Goal: Obtain resource: Obtain resource

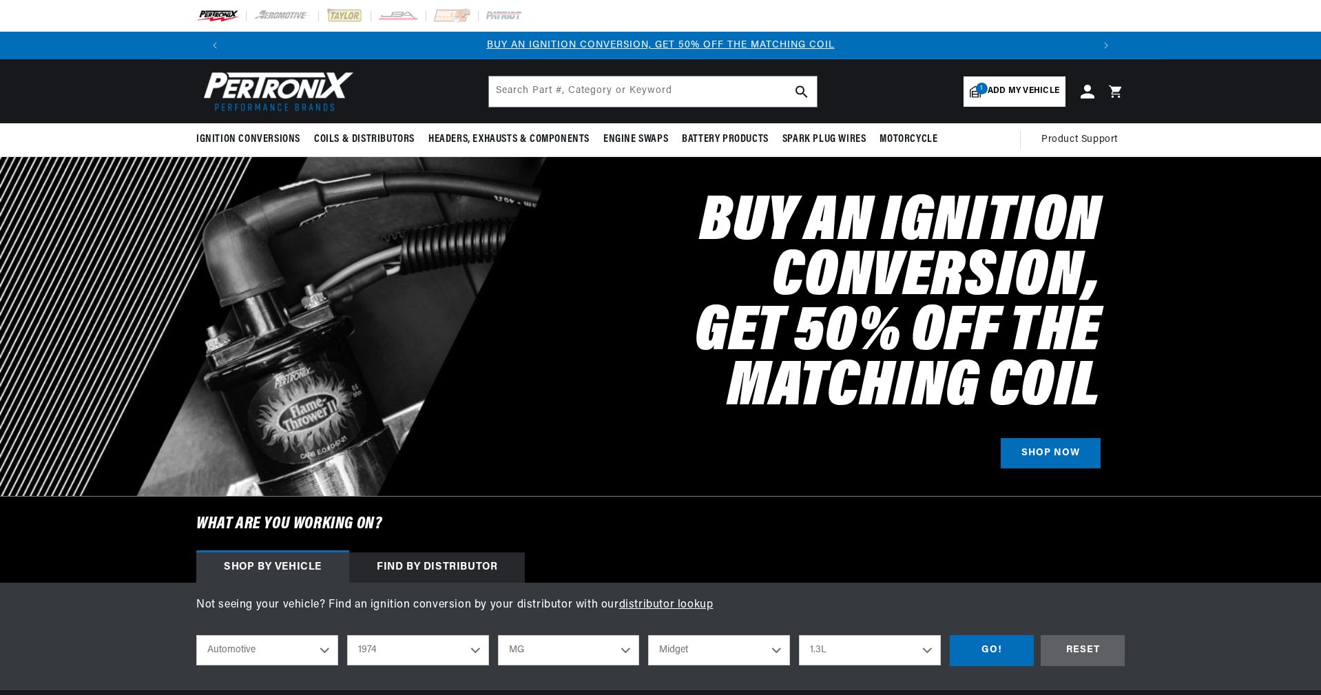
select select "1974"
select select "MG"
select select "Midget"
select select "1.3L"
drag, startPoint x: 1011, startPoint y: 88, endPoint x: 1006, endPoint y: 74, distance: 14.6
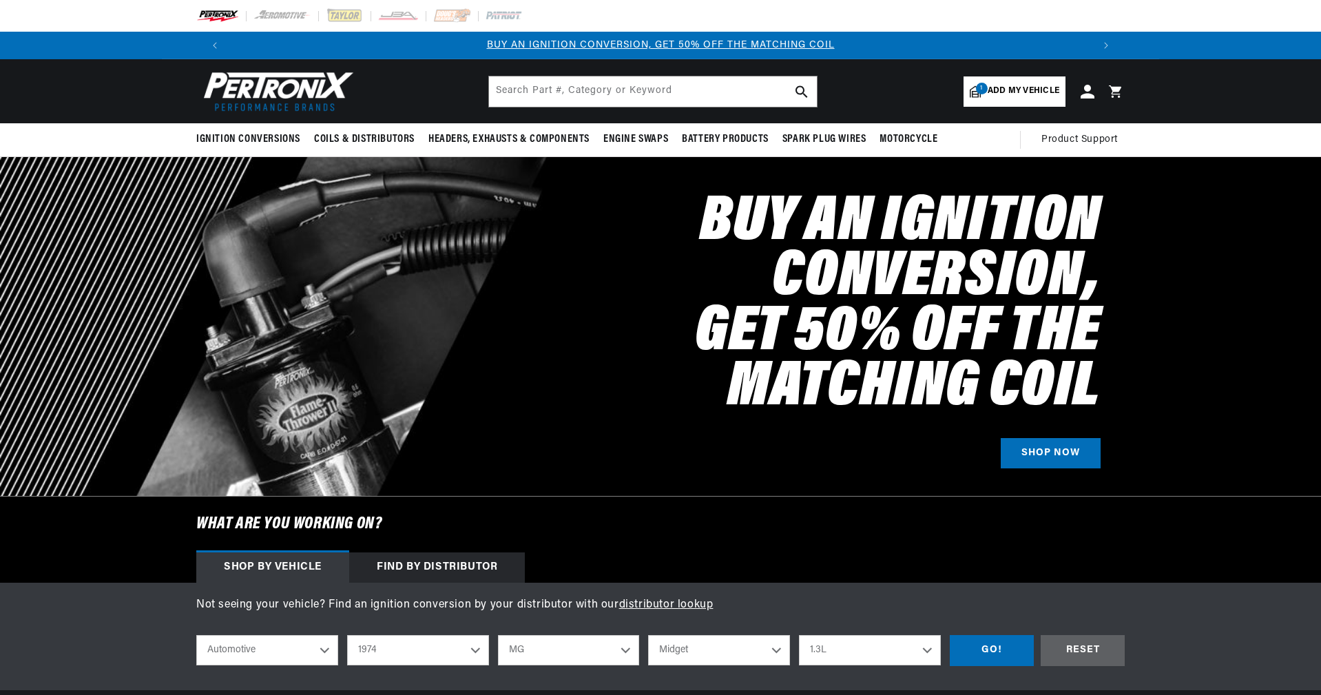
click at [1011, 87] on span "Add my vehicle" at bounding box center [1024, 91] width 72 height 13
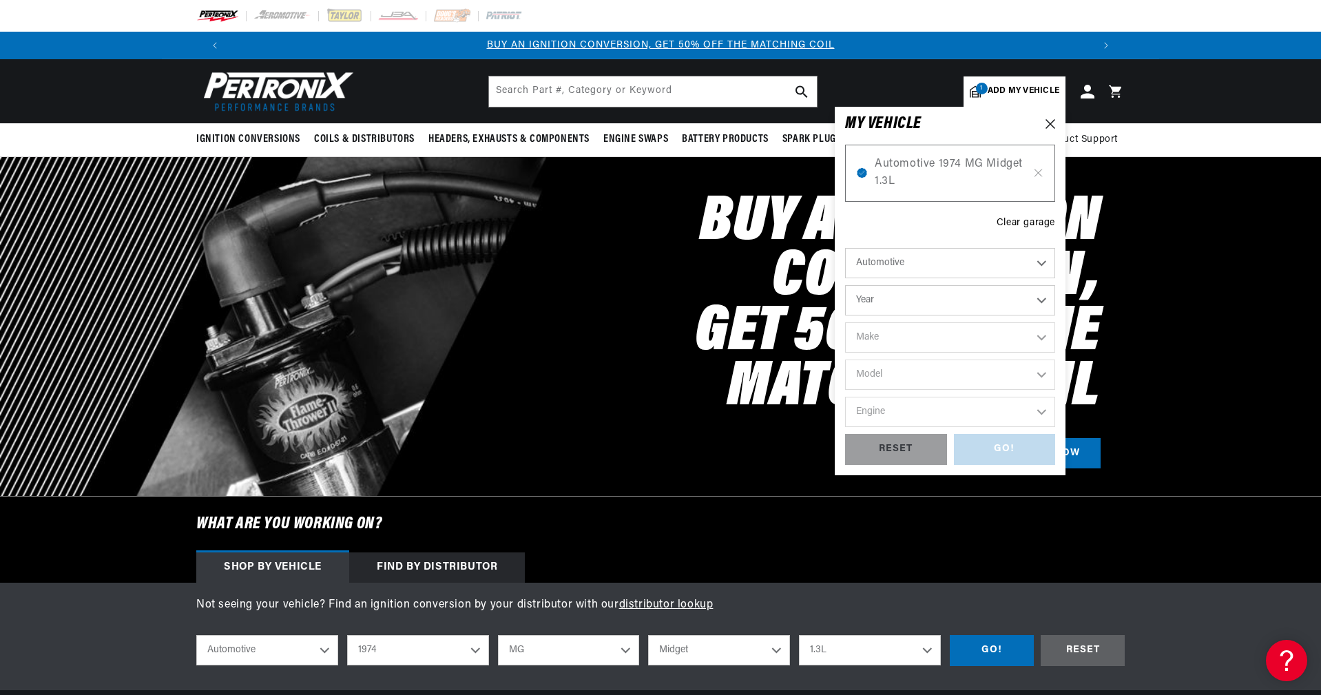
click at [1005, 92] on span "Add my vehicle" at bounding box center [1024, 91] width 72 height 13
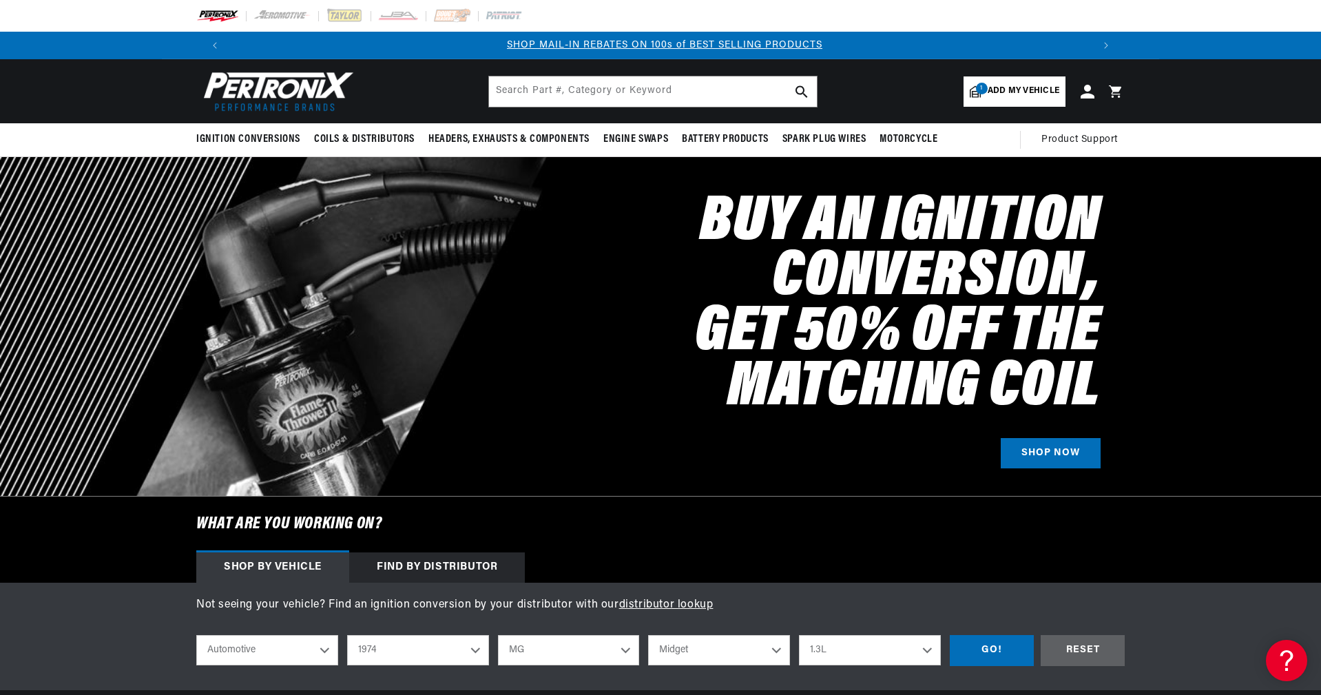
click at [643, 271] on h2 "Buy an Ignition Conversion, Get 50% off the Matching Coil" at bounding box center [806, 306] width 589 height 220
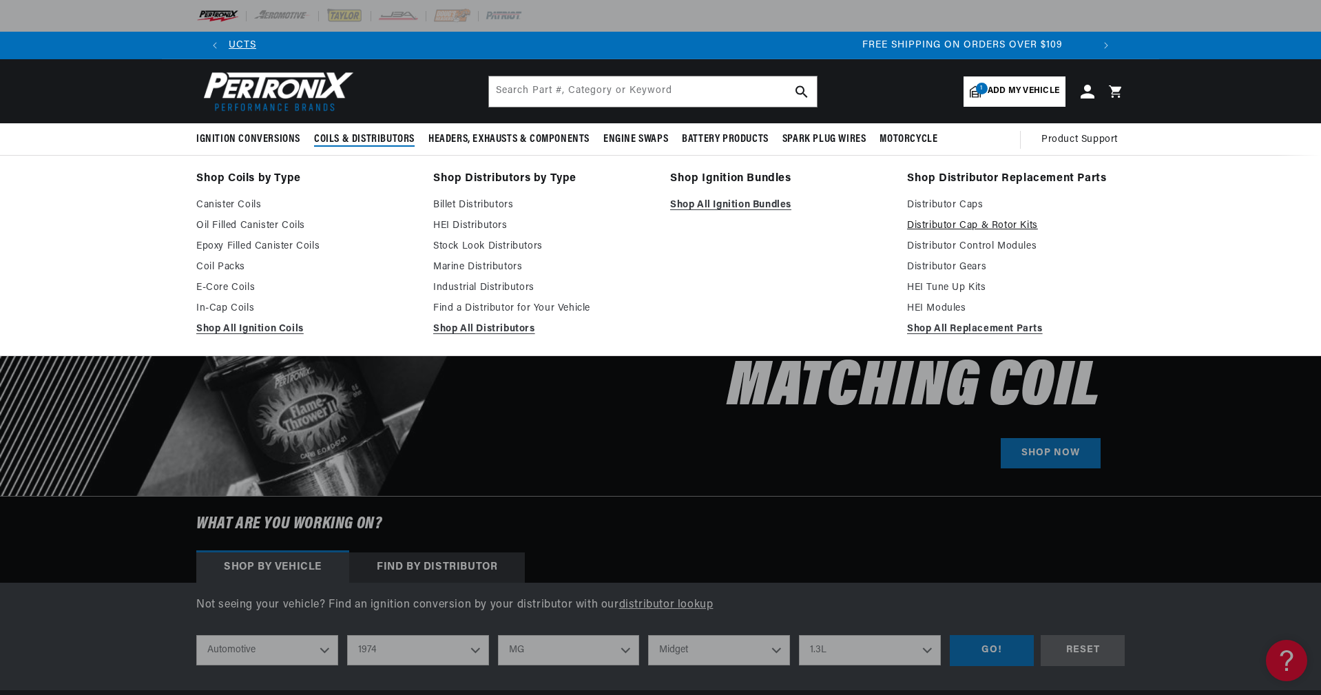
scroll to position [0, 1720]
click at [949, 224] on link "Distributor Cap & Rotor Kits" at bounding box center [1016, 226] width 218 height 17
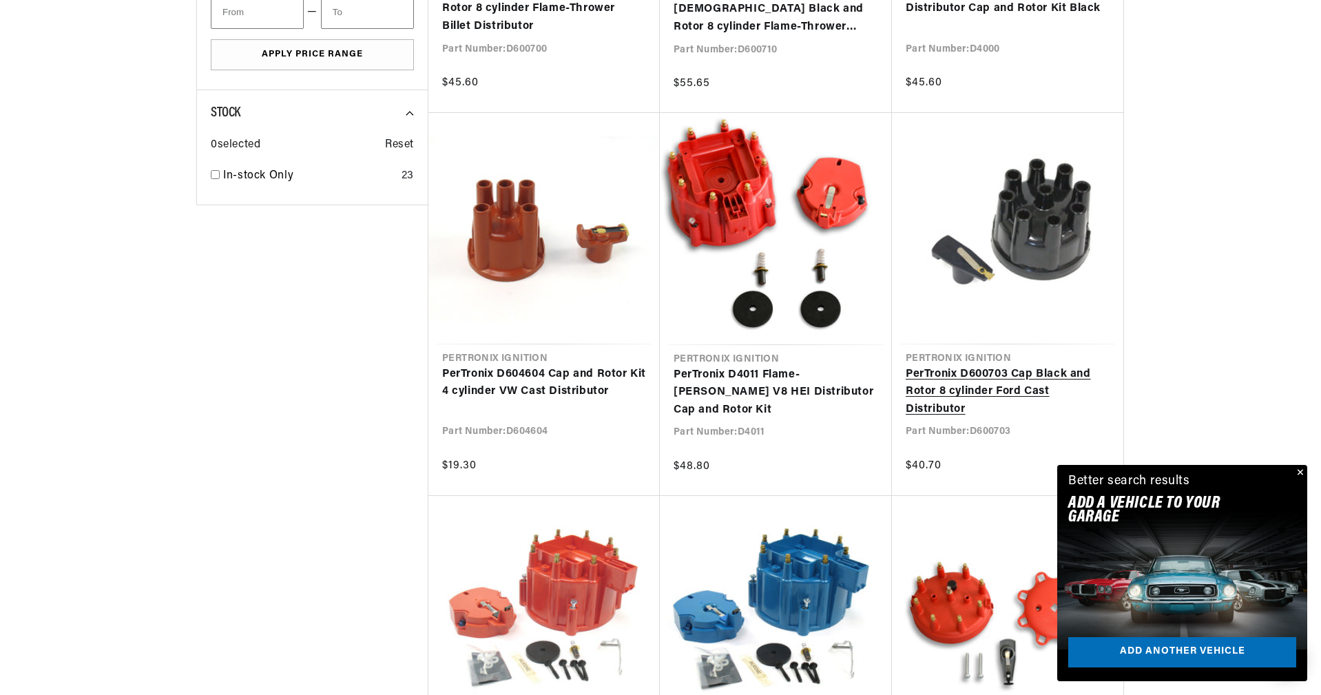
scroll to position [1033, 0]
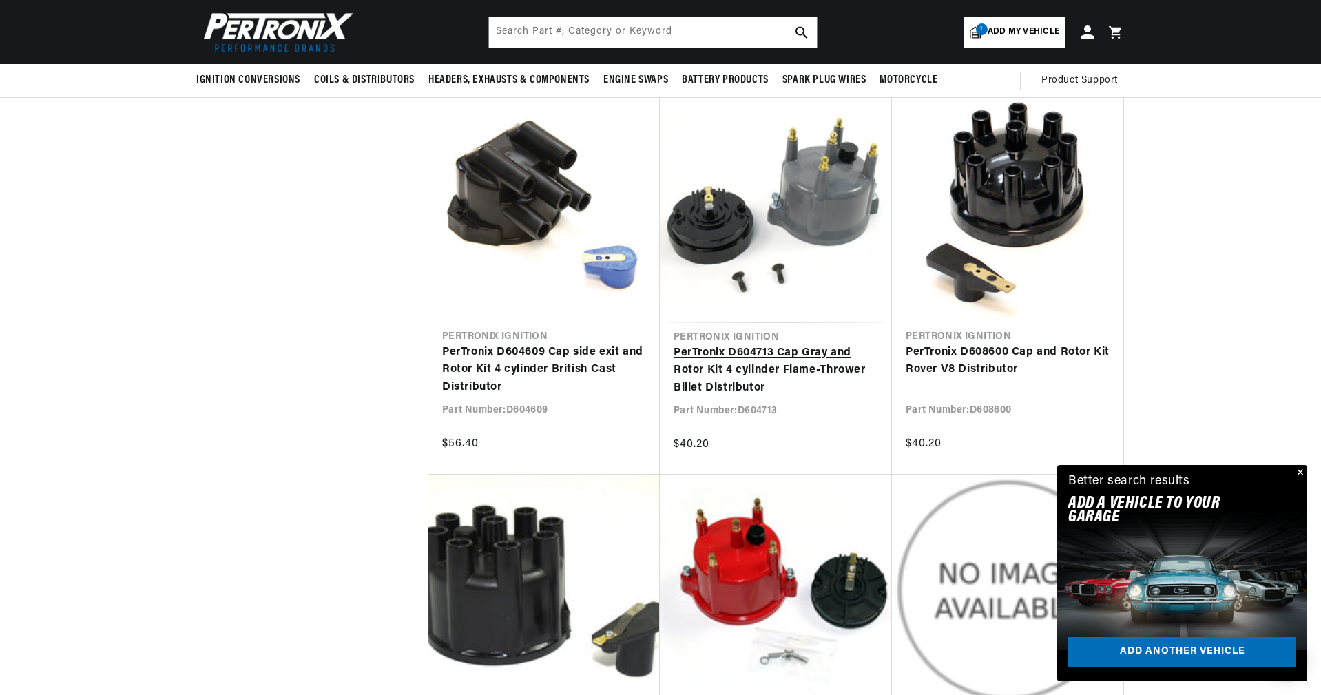
scroll to position [2273, 0]
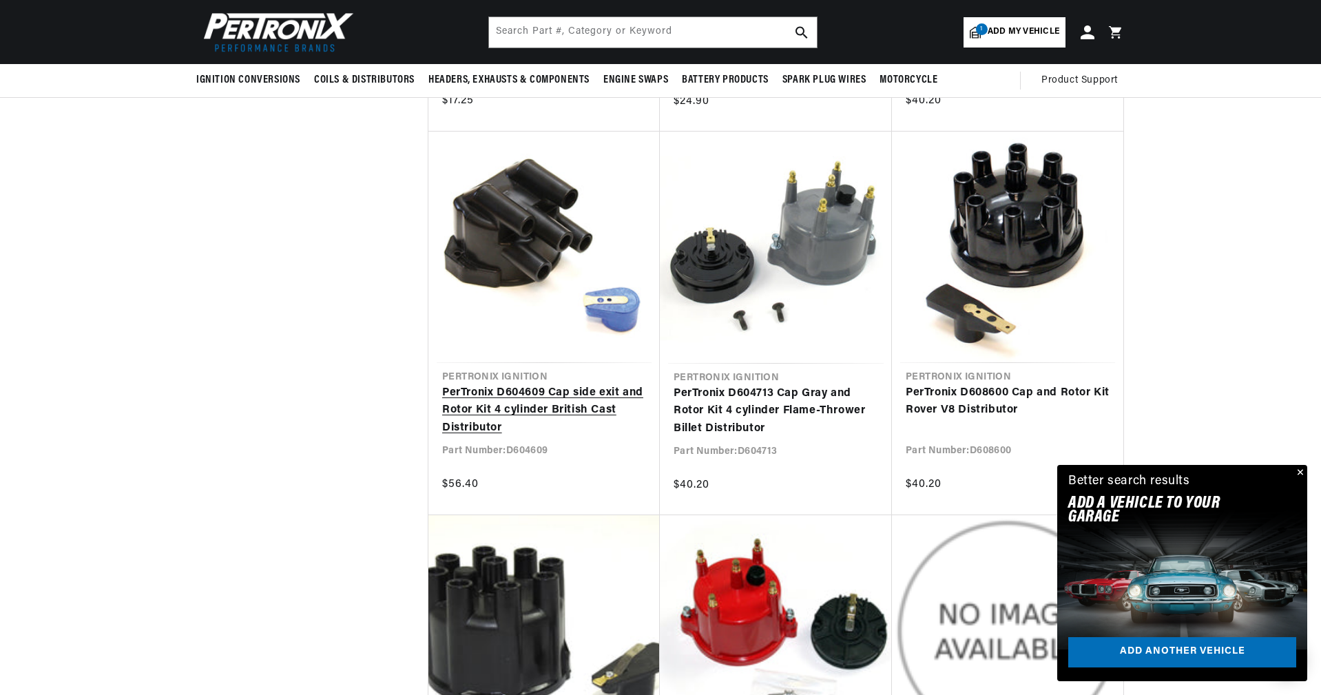
click at [521, 389] on link "PerTronix D604609 Cap side exit and Rotor Kit 4 cylinder British Cast Distribut…" at bounding box center [544, 410] width 204 height 53
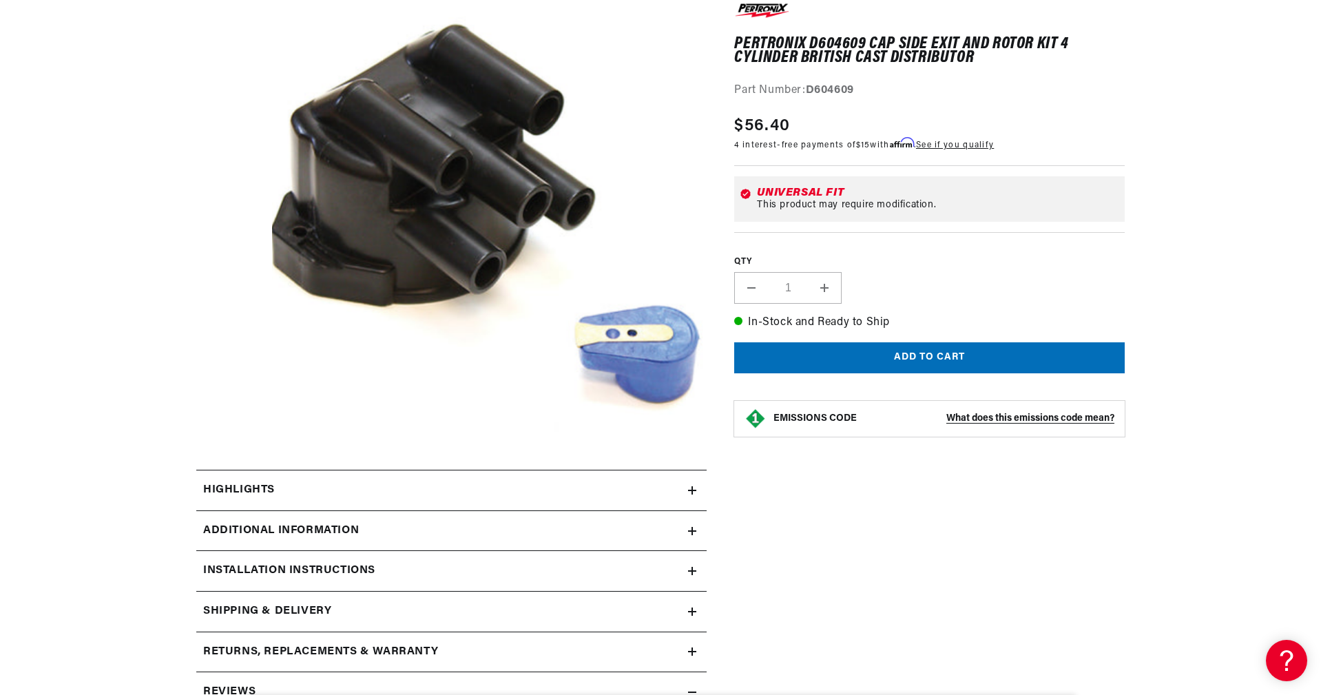
scroll to position [0, 1535]
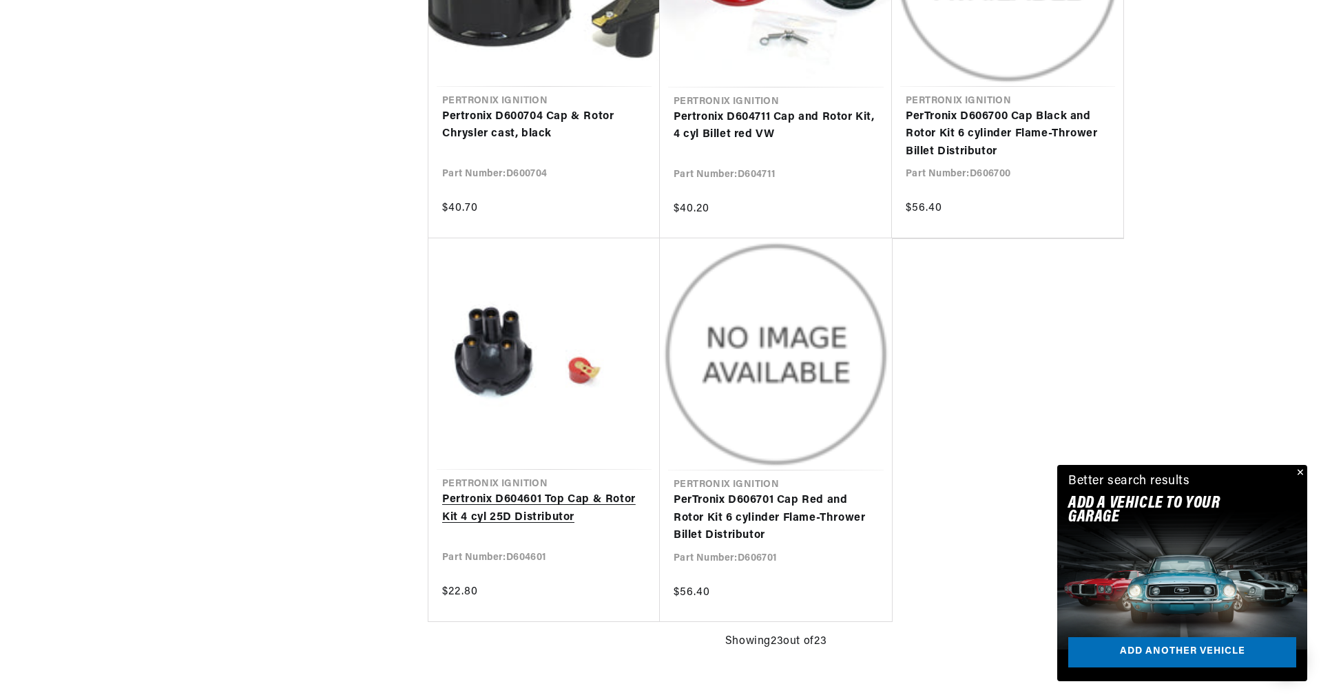
scroll to position [0, 1720]
click at [533, 502] on link "Pertronix D604601 Top Cap & Rotor Kit 4 cyl 25D Distributor" at bounding box center [544, 508] width 204 height 35
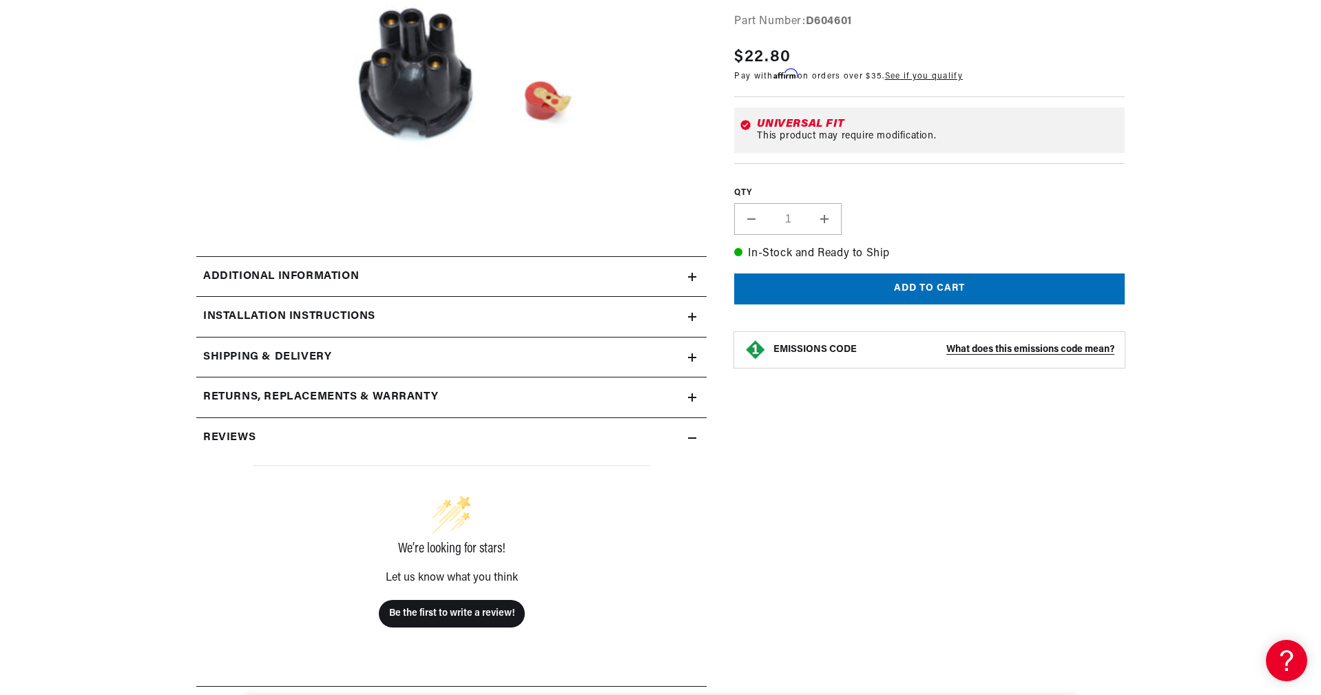
scroll to position [0, 1720]
click at [247, 433] on h2 "Reviews" at bounding box center [229, 438] width 52 height 18
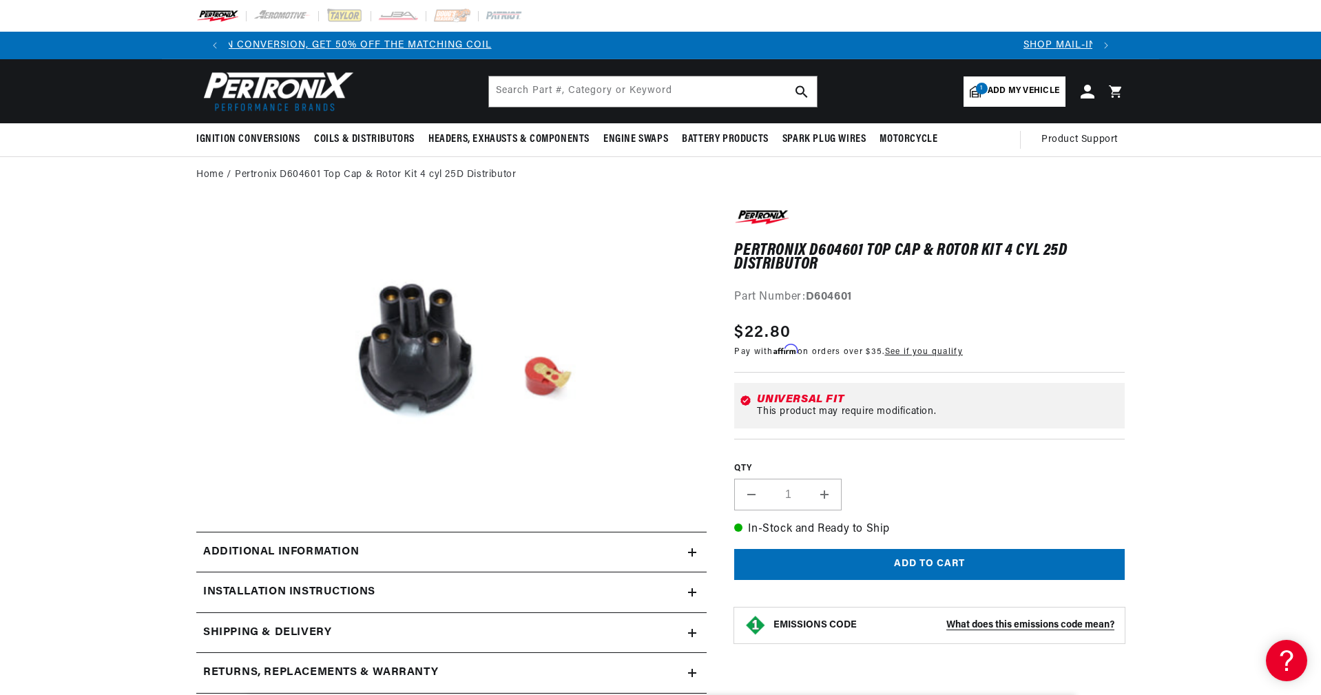
scroll to position [0, 0]
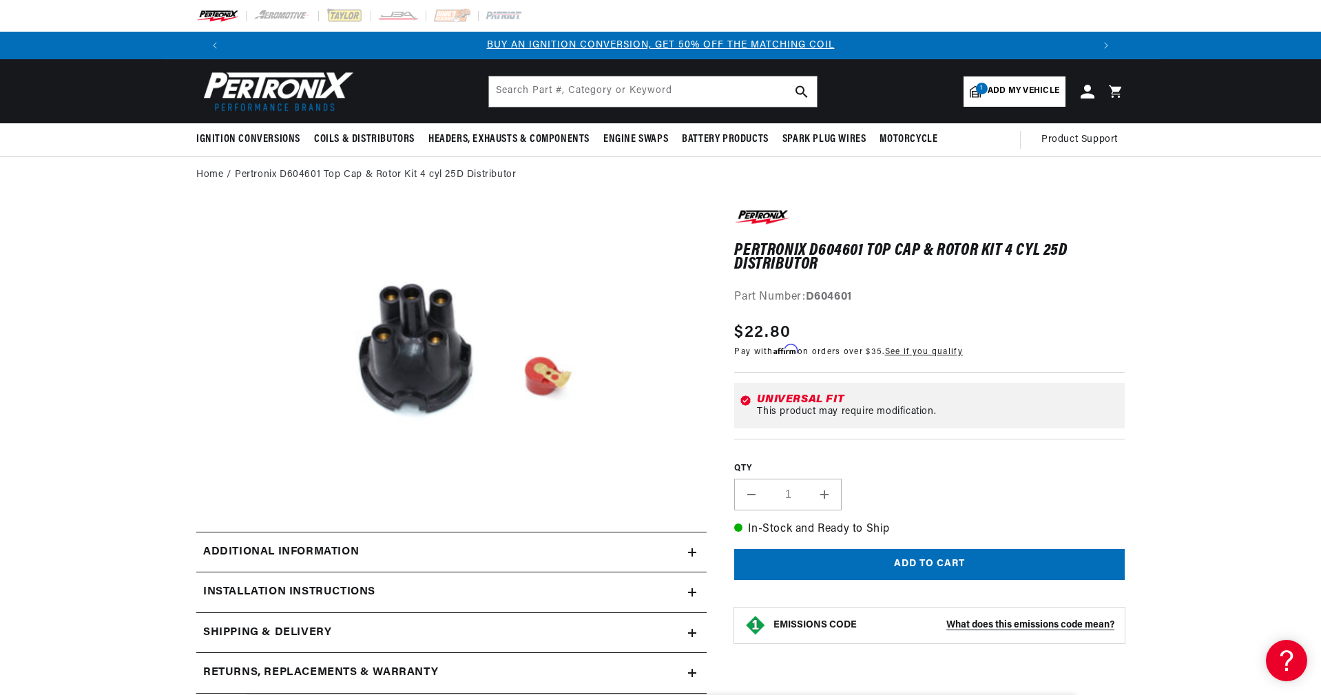
click at [694, 592] on icon at bounding box center [692, 592] width 8 height 0
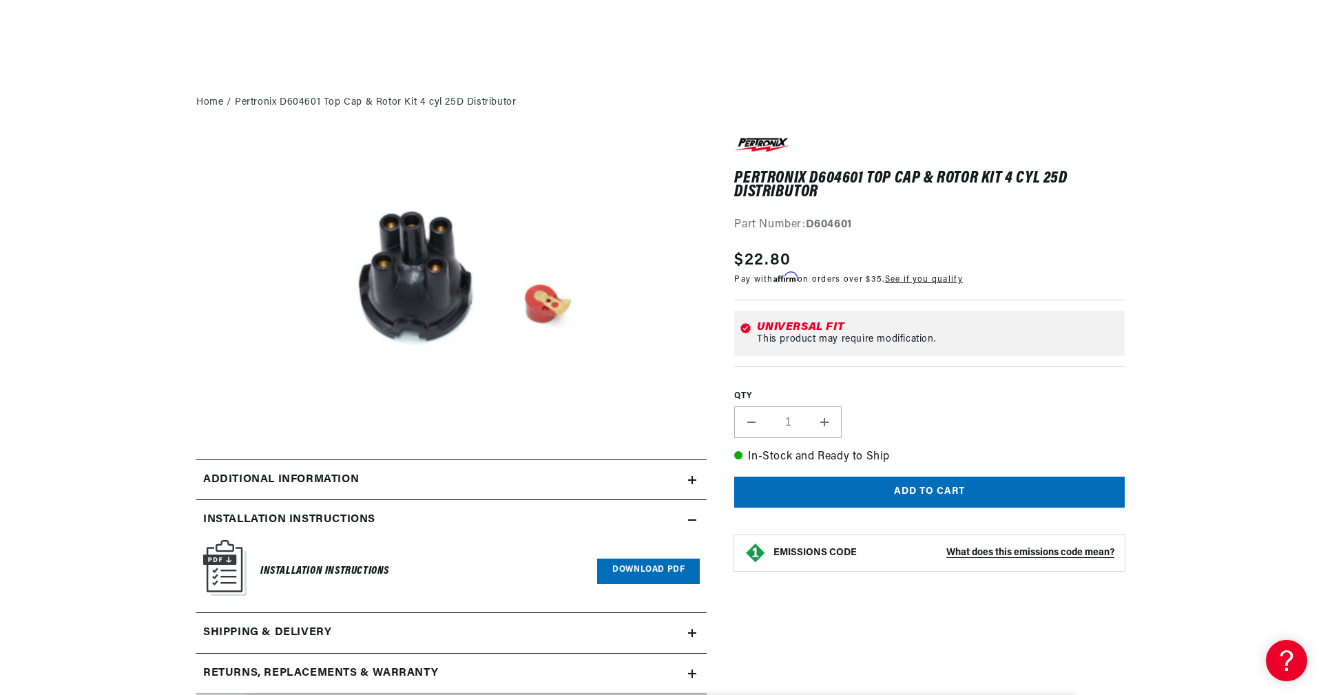
scroll to position [207, 0]
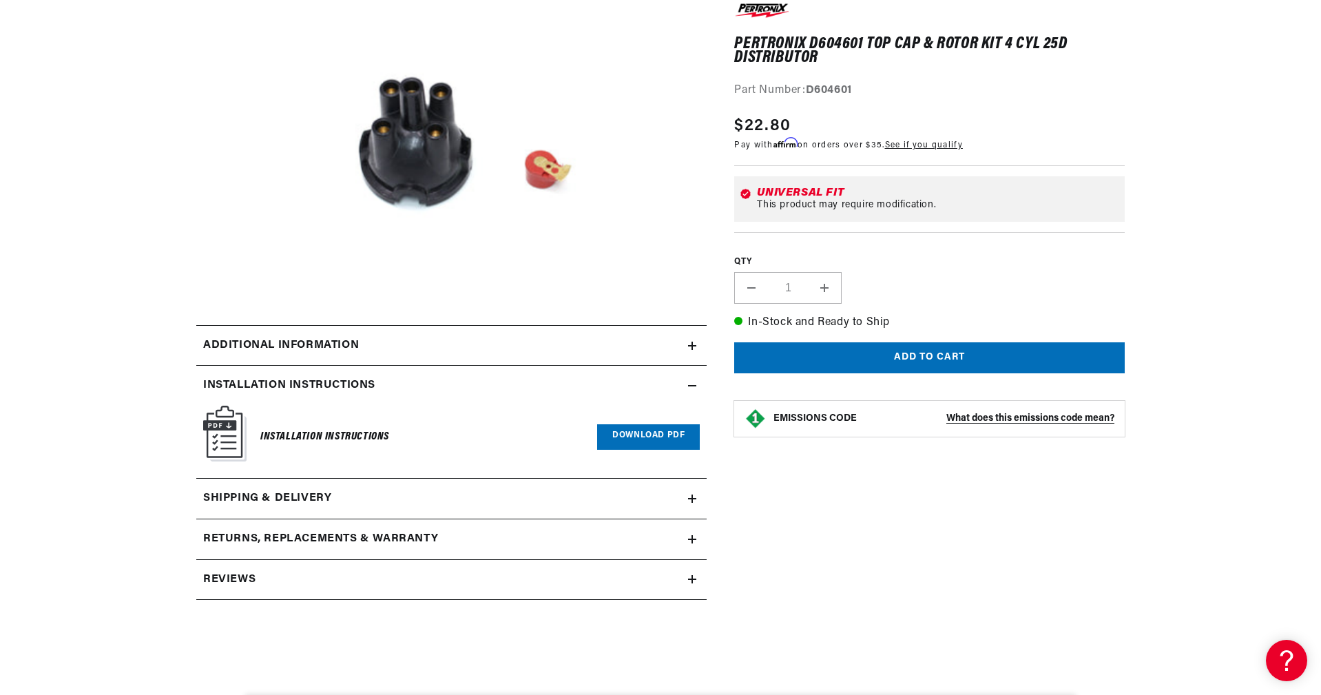
click at [303, 428] on h6 "Installation Instructions" at bounding box center [324, 437] width 129 height 19
click at [215, 432] on img at bounding box center [224, 434] width 43 height 56
click at [640, 426] on link "Download PDF" at bounding box center [648, 436] width 103 height 25
